Goal: Transaction & Acquisition: Purchase product/service

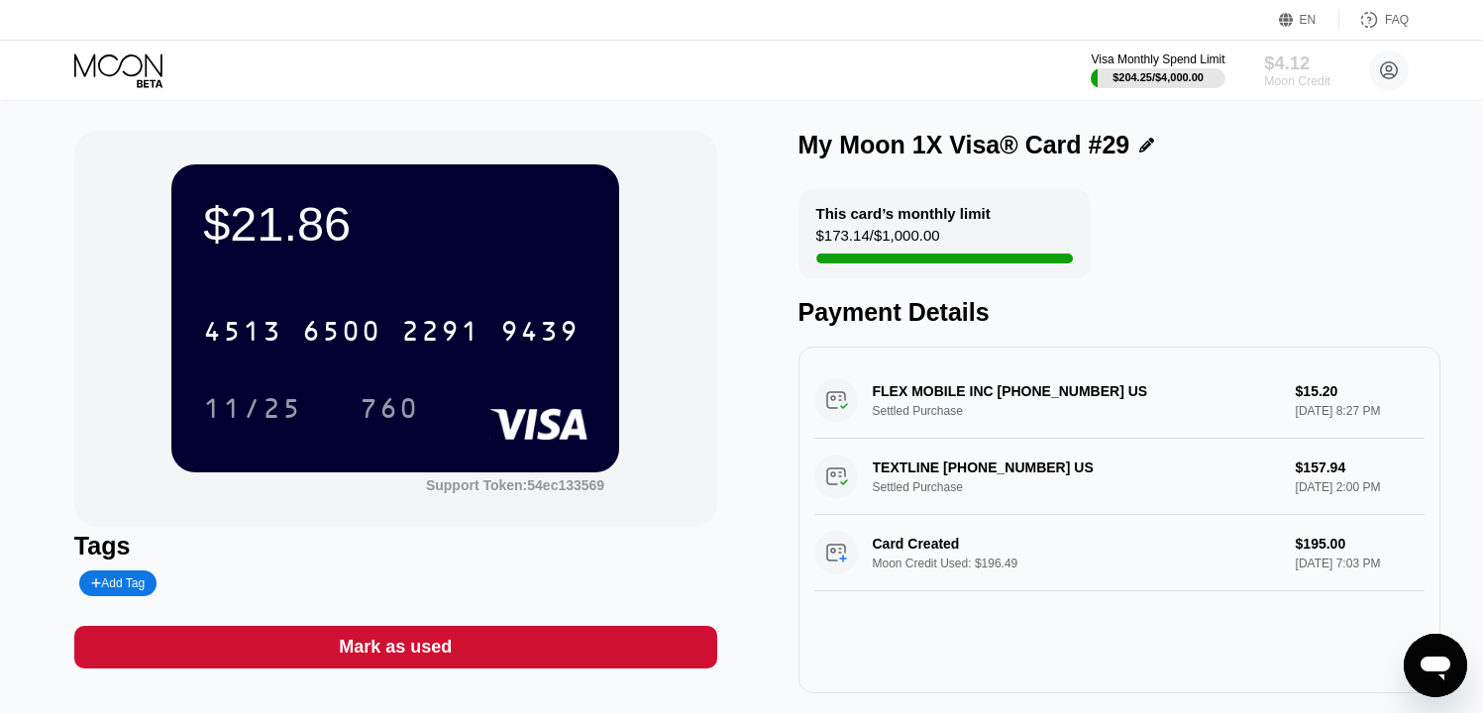
click at [1292, 62] on div "$4.12" at bounding box center [1297, 62] width 66 height 21
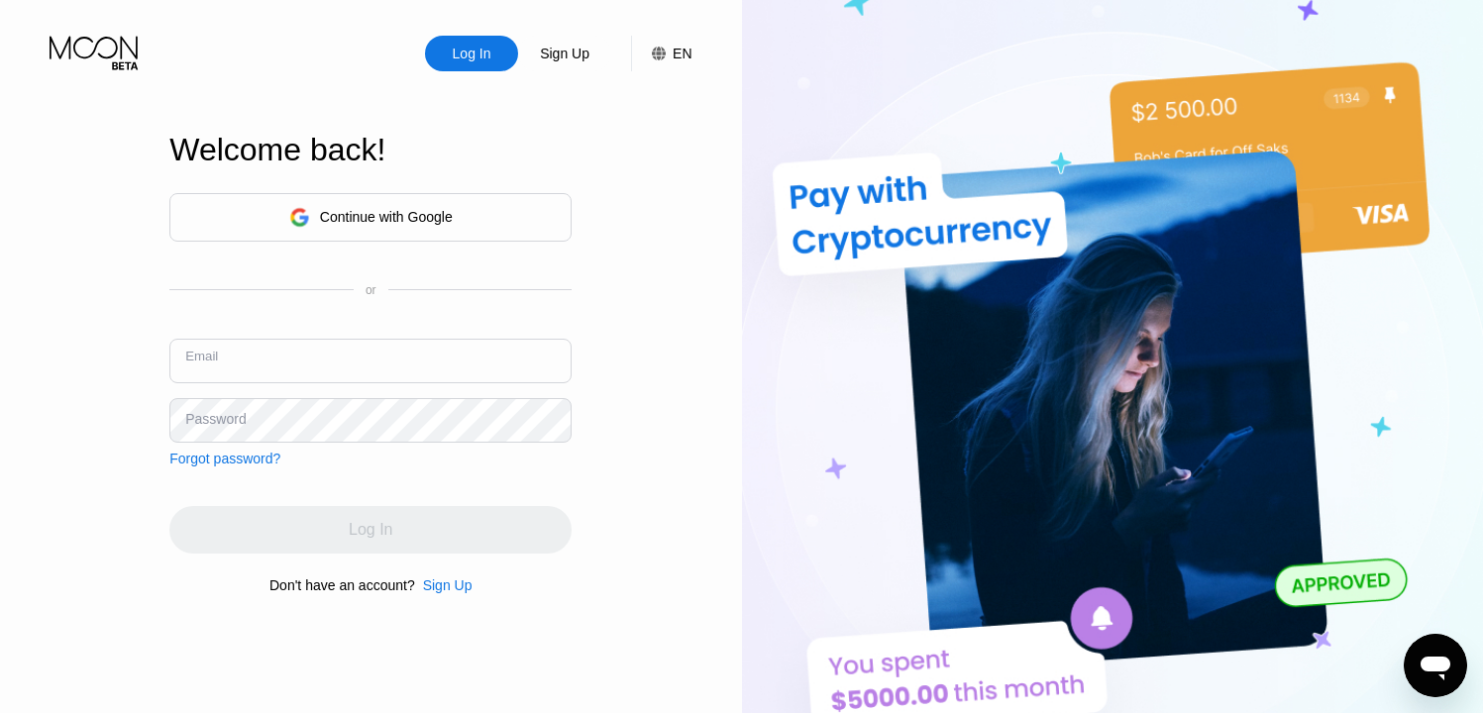
click at [374, 357] on input "text" at bounding box center [370, 361] width 402 height 45
paste input "[EMAIL_ADDRESS][DOMAIN_NAME]"
type input "[PERSON_NAME][EMAIL_ADDRESS][DOMAIN_NAME]"
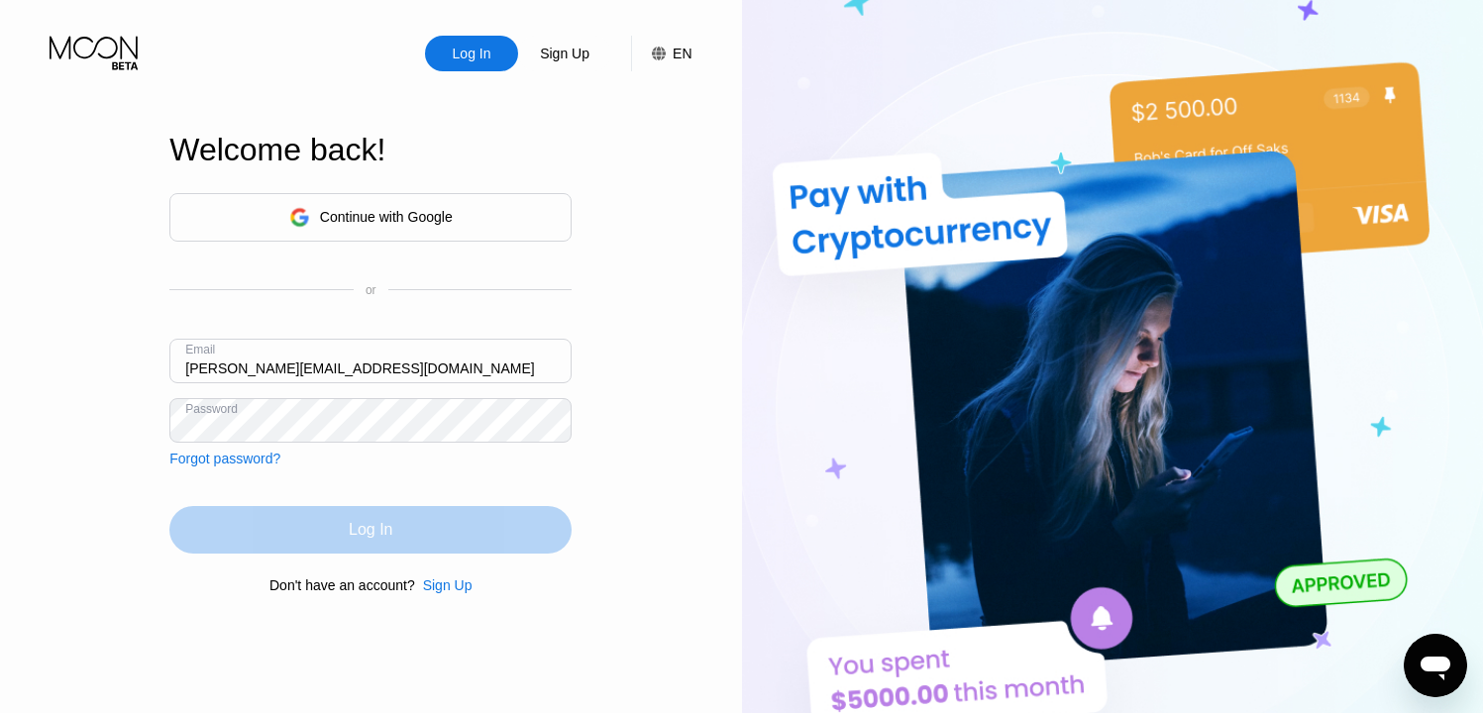
click at [376, 538] on div "Log In" at bounding box center [371, 530] width 44 height 20
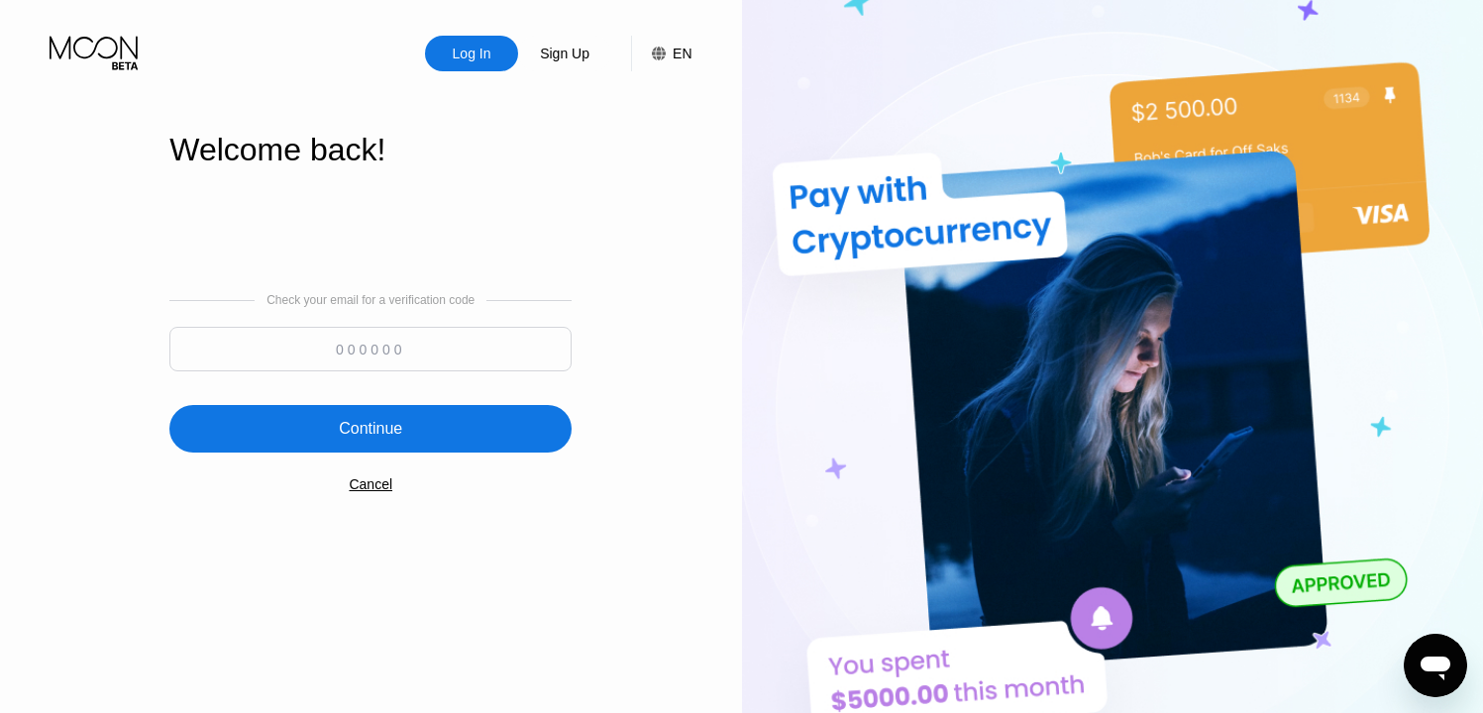
click at [377, 352] on input at bounding box center [370, 349] width 402 height 45
type input "416502"
click at [428, 430] on div "Continue" at bounding box center [370, 429] width 402 height 48
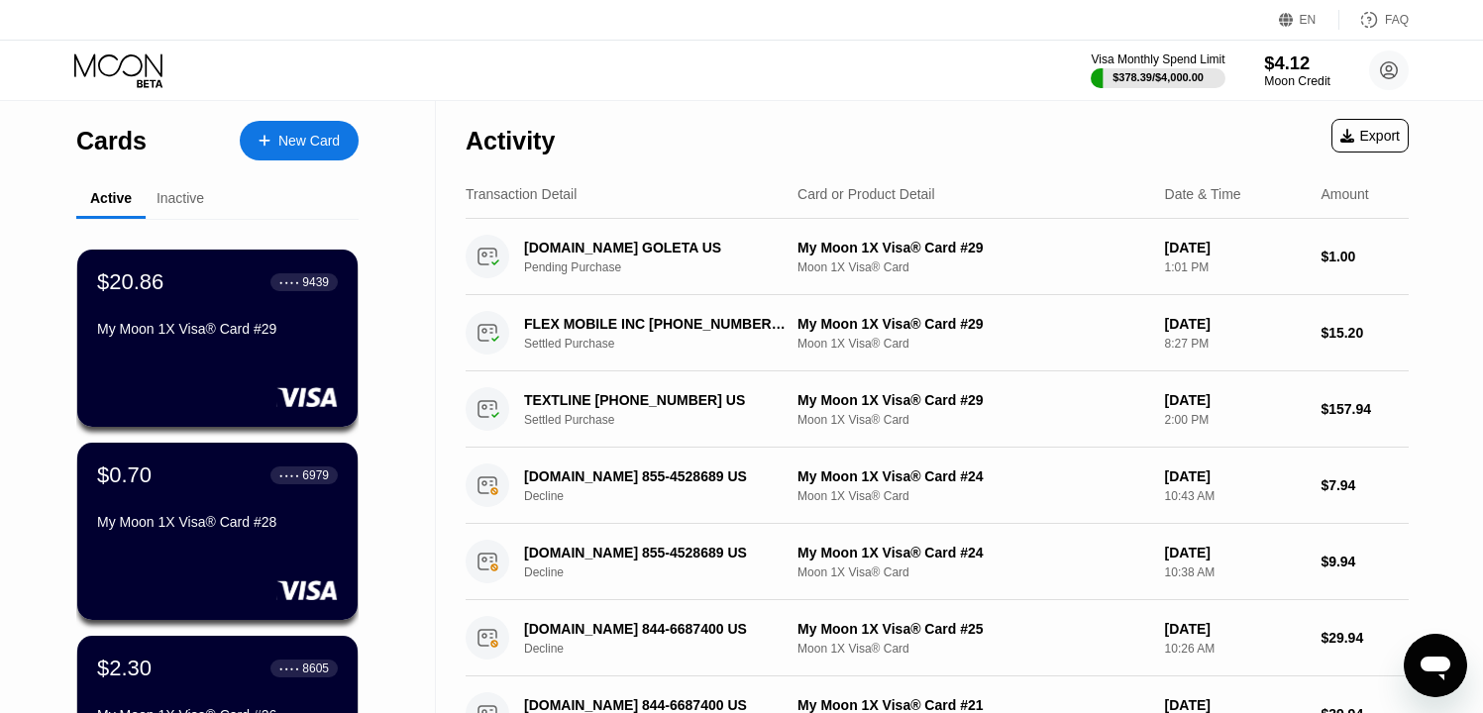
click at [1288, 58] on div "$4.12" at bounding box center [1297, 62] width 66 height 21
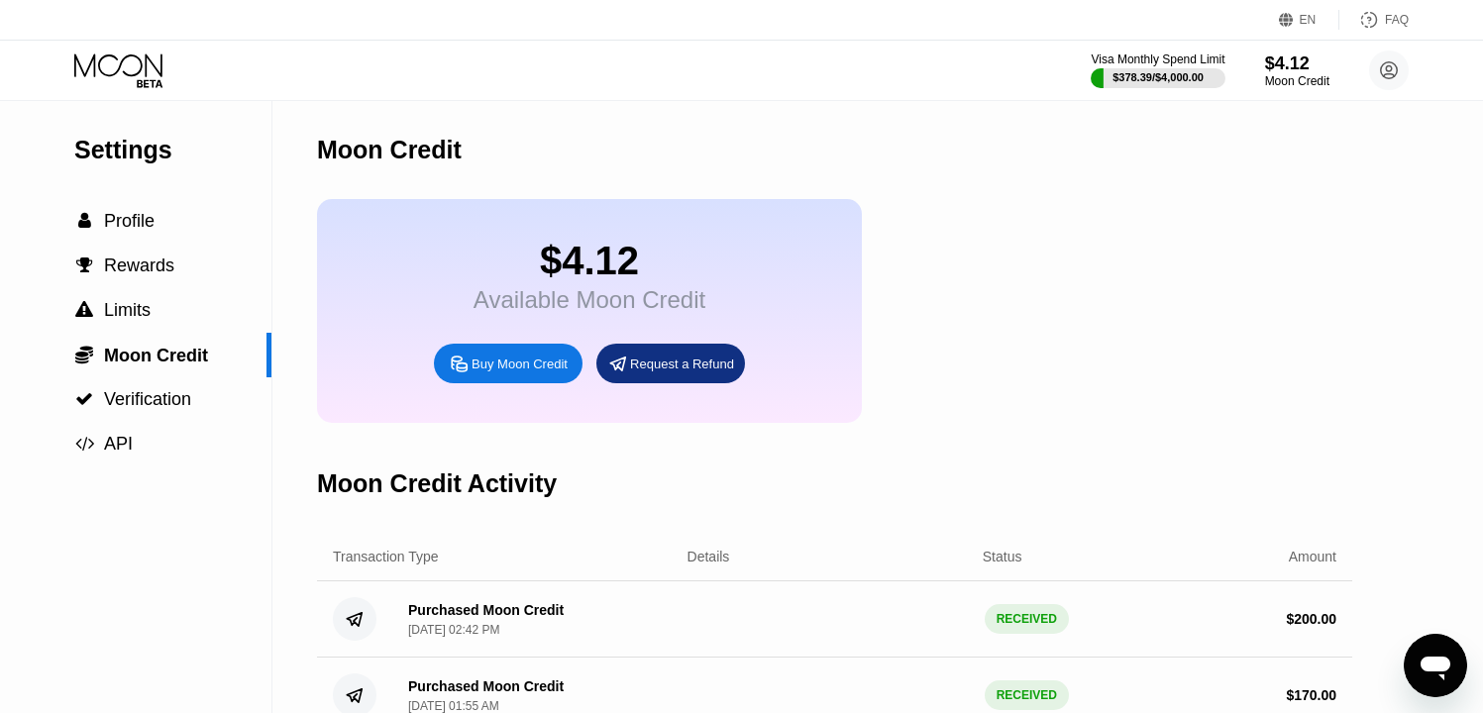
click at [508, 372] on div "Buy Moon Credit" at bounding box center [519, 364] width 96 height 17
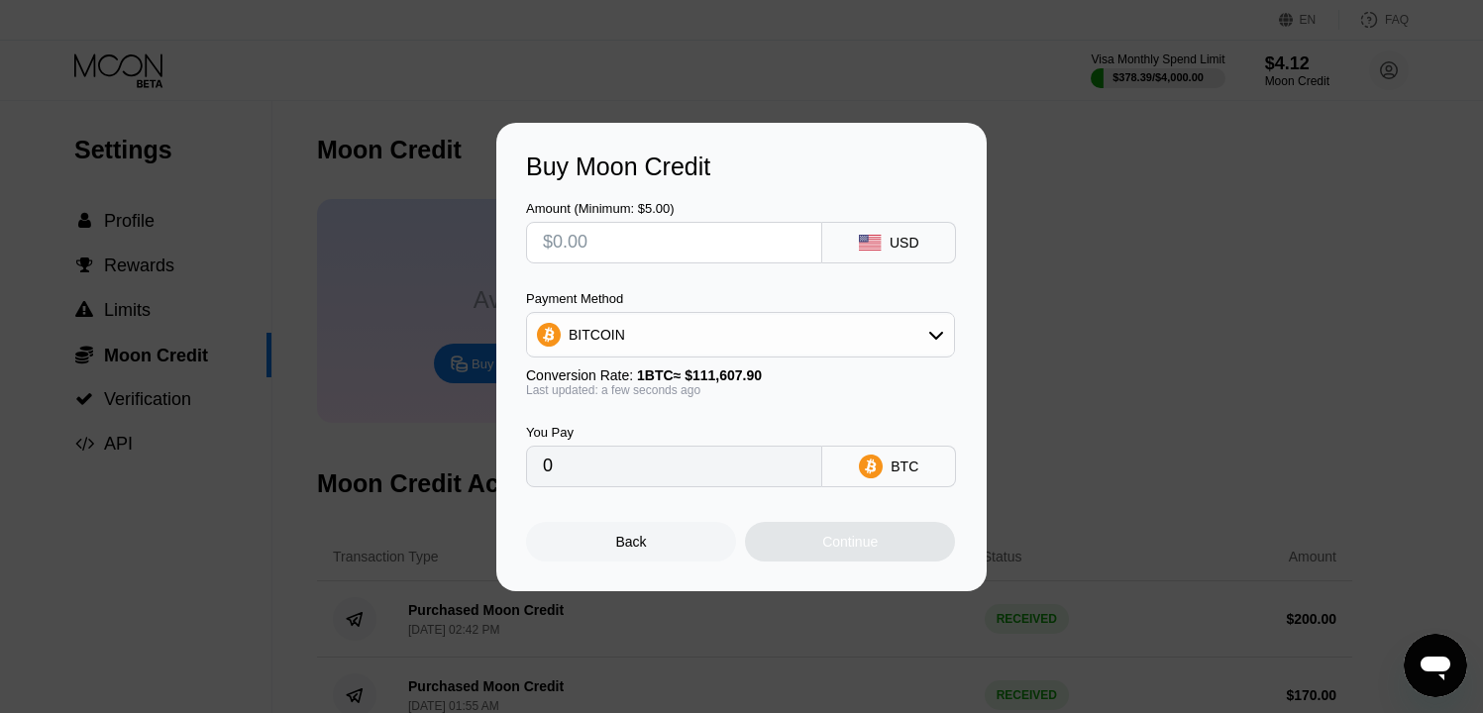
click at [556, 242] on input "text" at bounding box center [674, 243] width 262 height 40
type input "$2"
type input "0.00001792"
type input "$20"
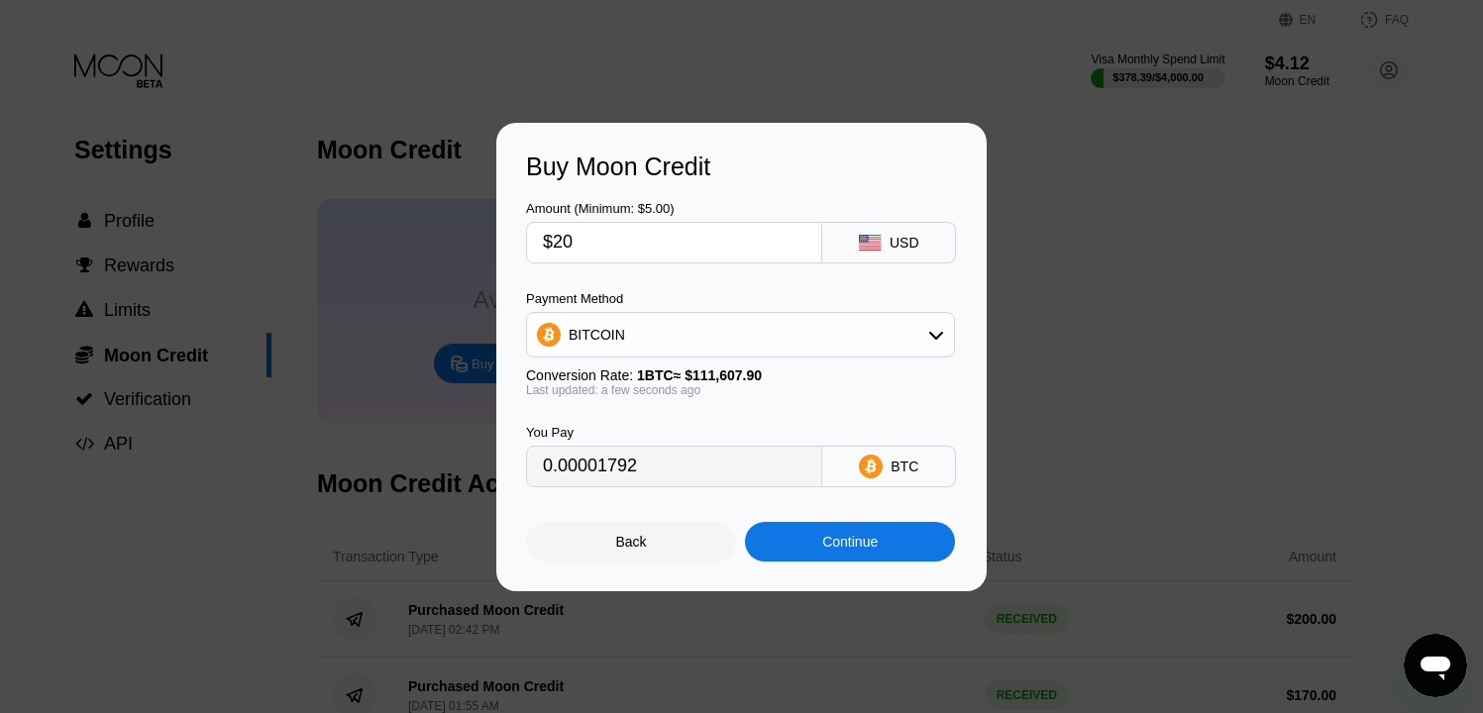
type input "0.00017920"
type input "$20"
click at [864, 540] on div "Continue" at bounding box center [849, 542] width 55 height 16
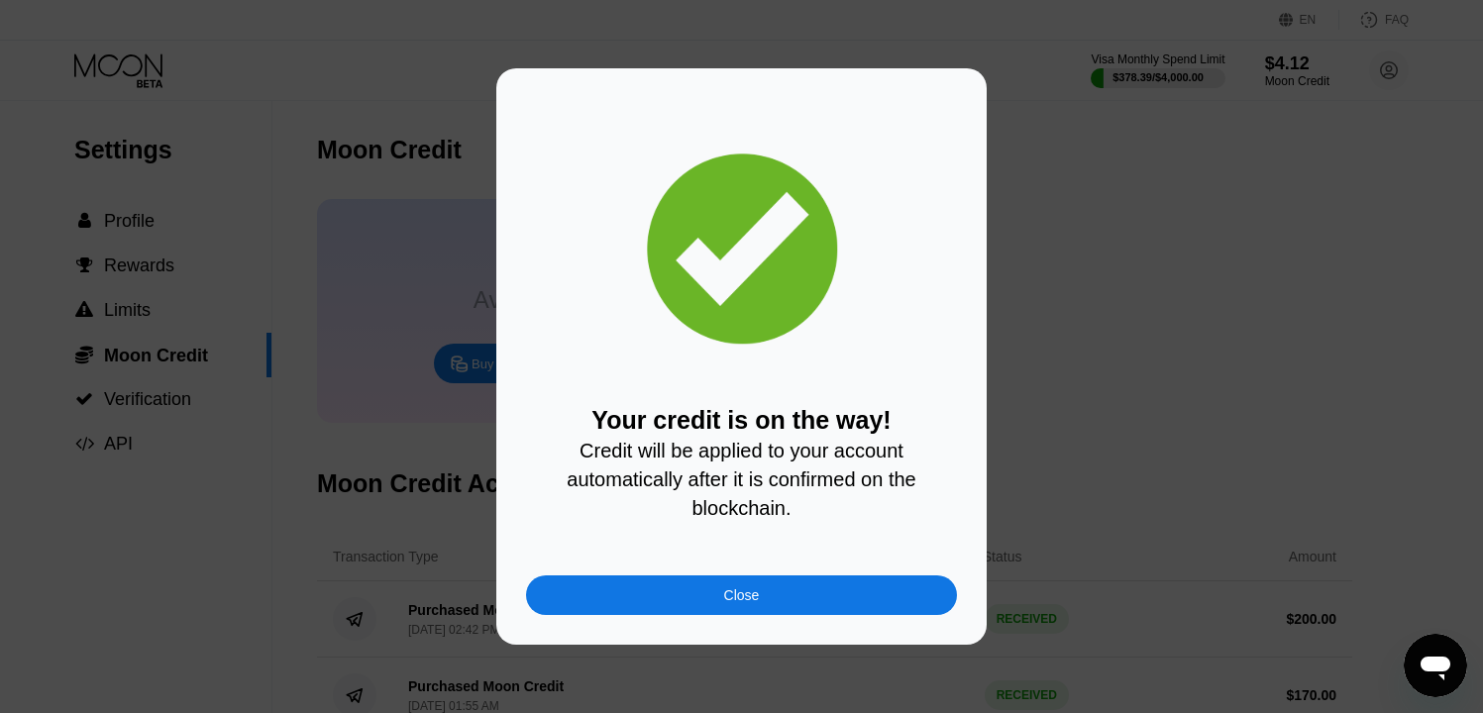
click at [761, 604] on div "Close" at bounding box center [741, 595] width 431 height 40
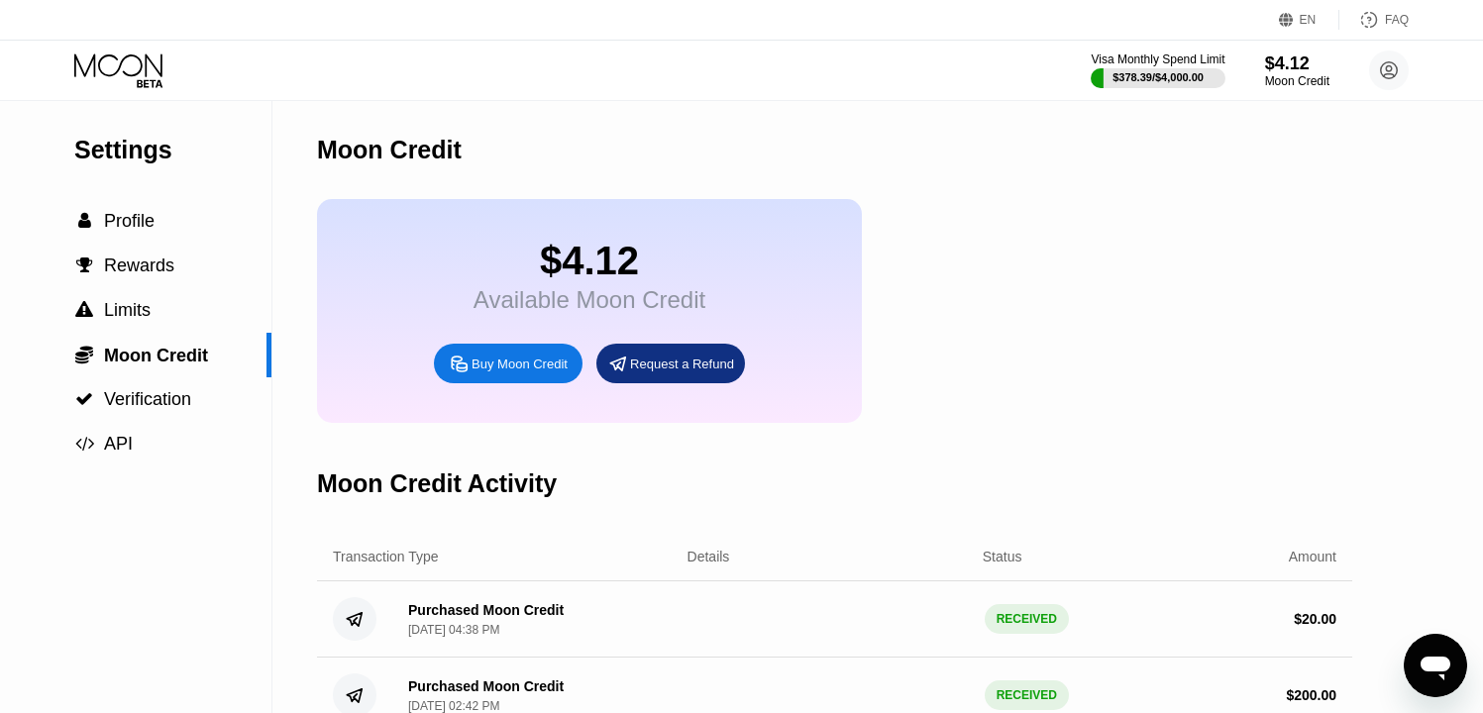
click at [126, 77] on icon at bounding box center [120, 70] width 92 height 35
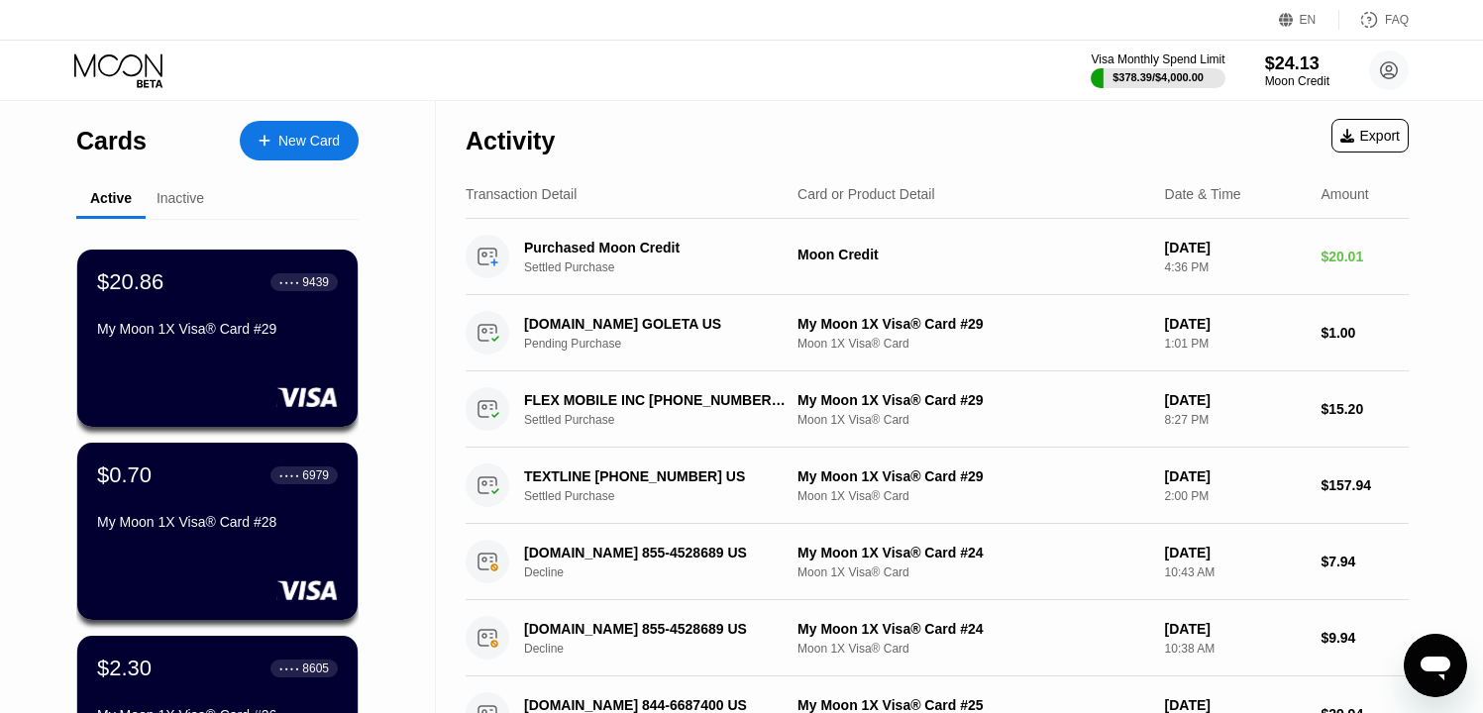
click at [108, 61] on icon at bounding box center [120, 70] width 92 height 35
